Goal: Task Accomplishment & Management: Manage account settings

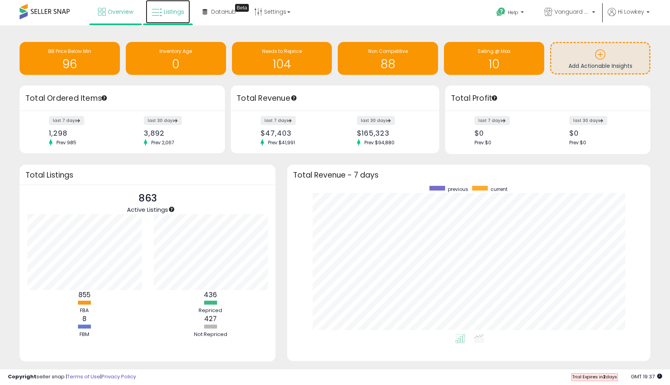
click at [173, 16] on link "Listings" at bounding box center [168, 12] width 44 height 24
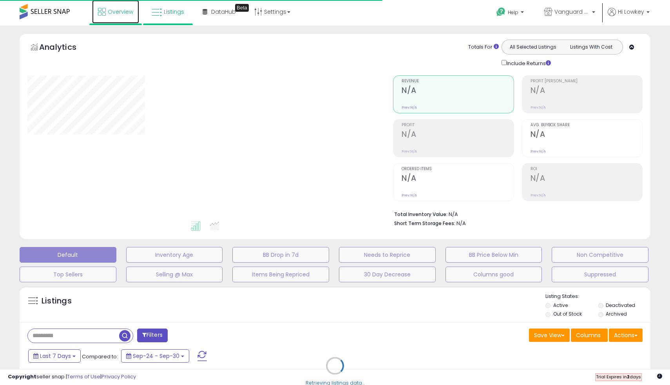
click at [110, 7] on link "Overview" at bounding box center [115, 12] width 47 height 24
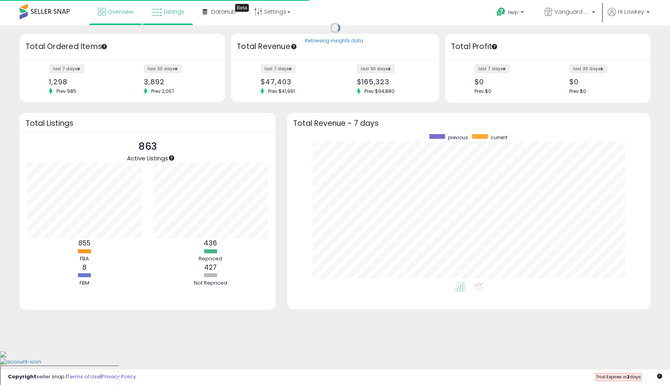
scroll to position [148, 347]
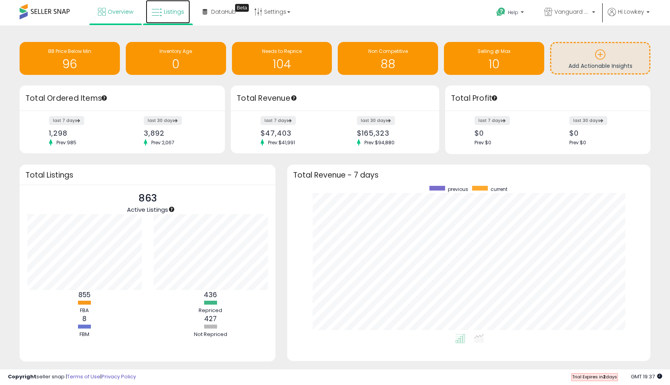
click at [166, 14] on span "Listings" at bounding box center [174, 12] width 20 height 8
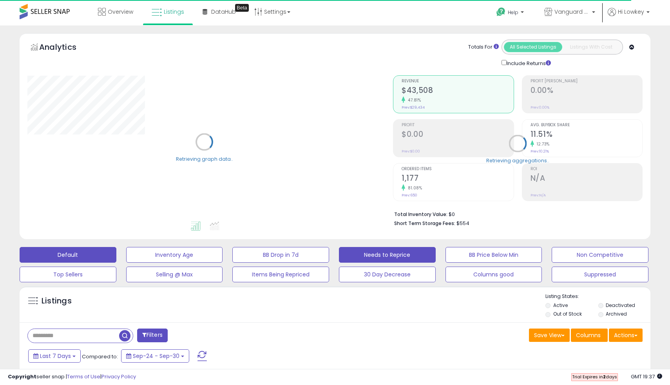
click at [393, 257] on button "Needs to Reprice" at bounding box center [387, 255] width 97 height 16
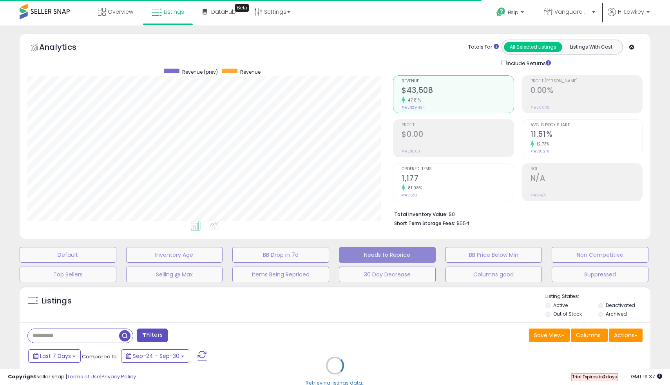
scroll to position [161, 365]
select select "**"
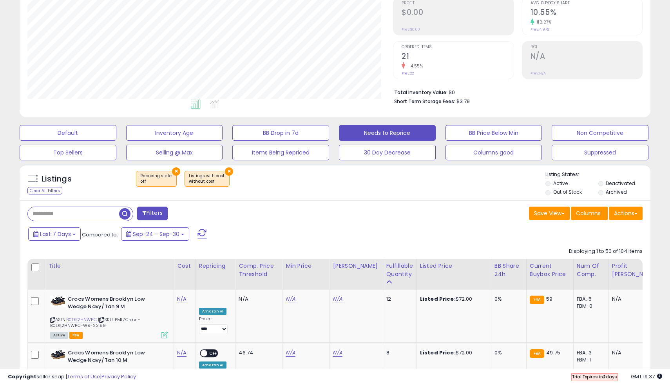
scroll to position [0, 0]
